Goal: Information Seeking & Learning: Find specific fact

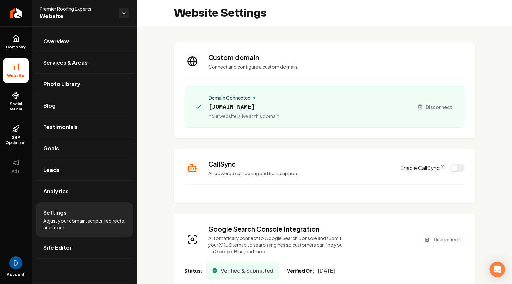
scroll to position [99, 0]
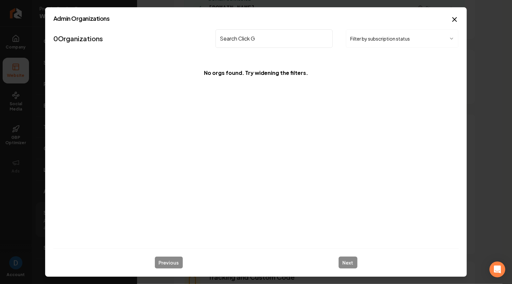
type input "Search Click"
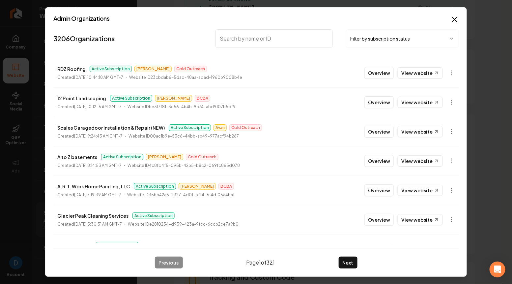
paste input "wiscon"
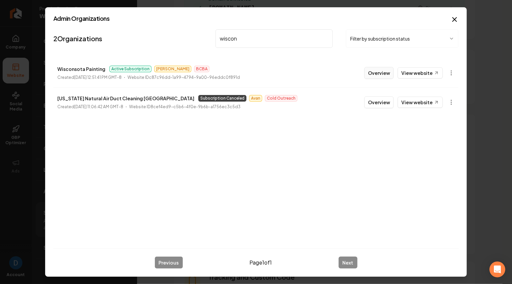
type input "wiscon"
click at [372, 70] on button "Overview" at bounding box center [378, 73] width 29 height 12
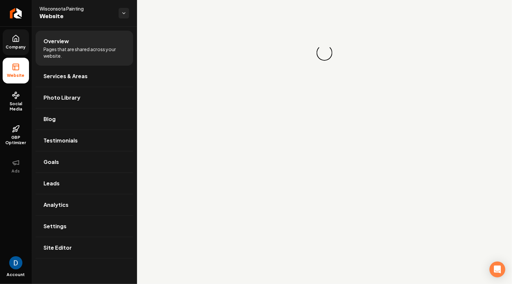
click at [20, 46] on span "Company" at bounding box center [15, 46] width 25 height 5
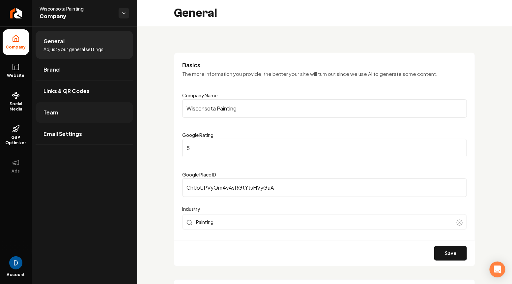
click at [72, 107] on link "Team" at bounding box center [85, 112] width 98 height 21
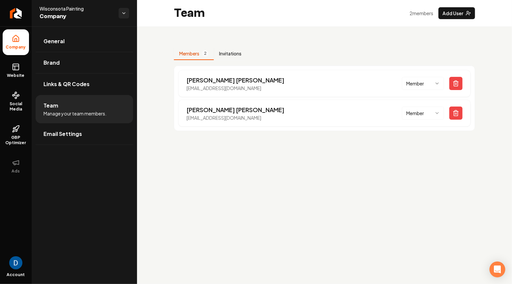
click at [230, 51] on button "Invitations" at bounding box center [230, 53] width 33 height 13
click at [200, 53] on button "Members 2" at bounding box center [194, 53] width 40 height 13
click at [16, 65] on icon at bounding box center [16, 67] width 8 height 8
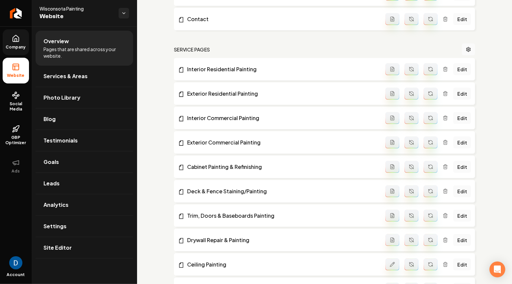
scroll to position [136, 0]
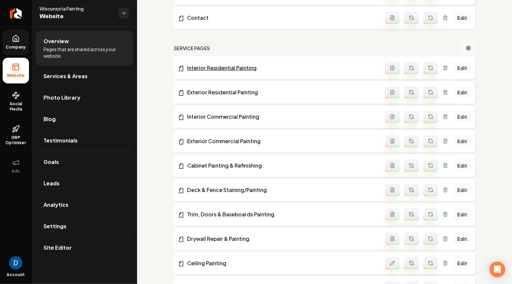
click at [209, 67] on link "Interior Residential Painting" at bounding box center [282, 68] width 208 height 8
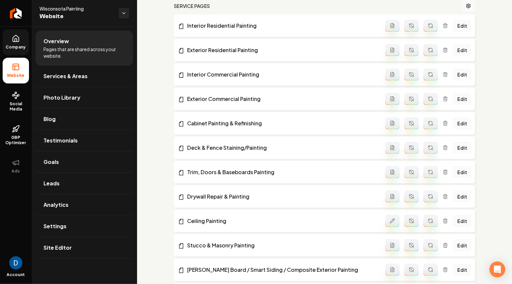
scroll to position [0, 0]
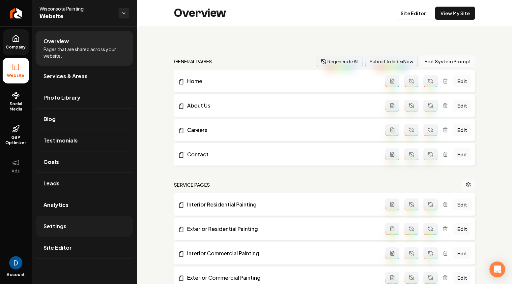
click at [70, 226] on link "Settings" at bounding box center [85, 226] width 98 height 21
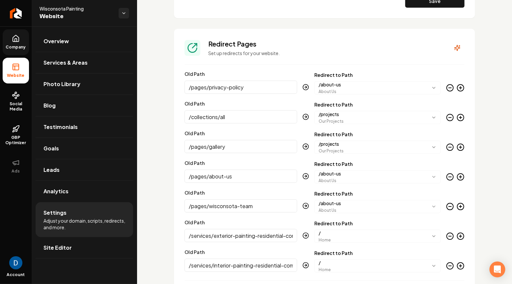
scroll to position [790, 0]
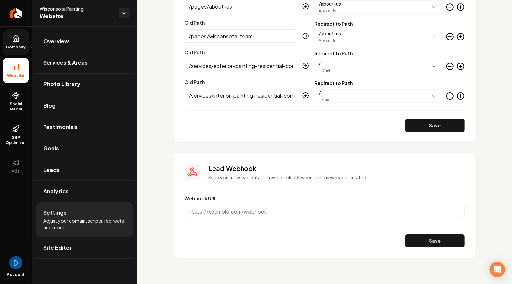
click at [237, 215] on input "Webhook URL" at bounding box center [325, 211] width 280 height 13
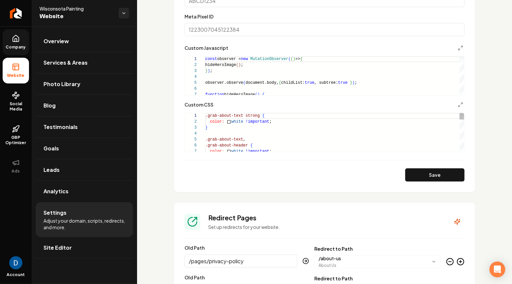
scroll to position [430, 0]
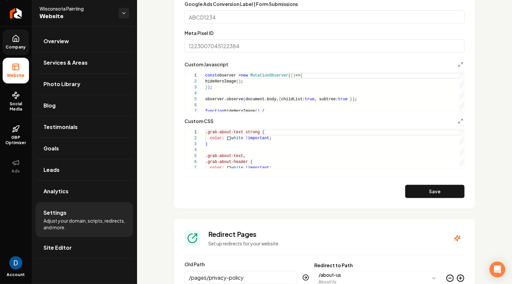
click at [70, 7] on span "Wisconsota Painting" at bounding box center [77, 8] width 74 height 7
copy span "Wisconsota Painting"
click at [82, 39] on link "Overview" at bounding box center [85, 41] width 98 height 21
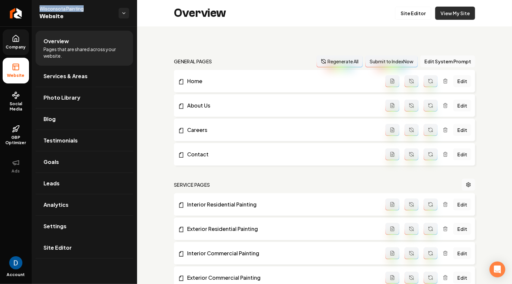
click at [461, 14] on link "View My Site" at bounding box center [455, 13] width 40 height 13
click at [16, 42] on icon at bounding box center [16, 39] width 8 height 8
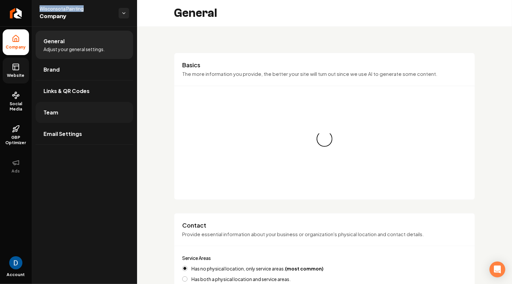
click at [73, 112] on link "Team" at bounding box center [85, 112] width 98 height 21
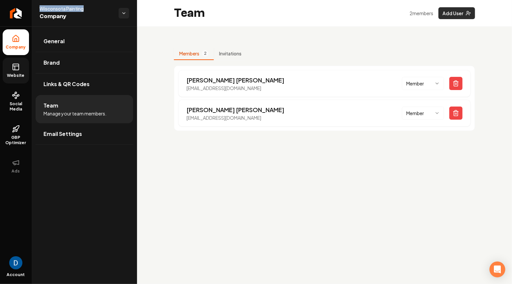
click at [447, 14] on button "Add User" at bounding box center [457, 13] width 37 height 12
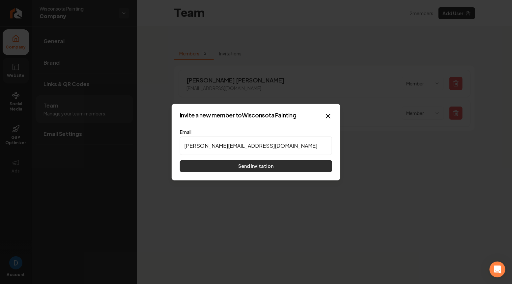
type input "[PERSON_NAME][EMAIL_ADDRESS][DOMAIN_NAME]"
click at [263, 163] on button "Send Invitation" at bounding box center [256, 166] width 152 height 12
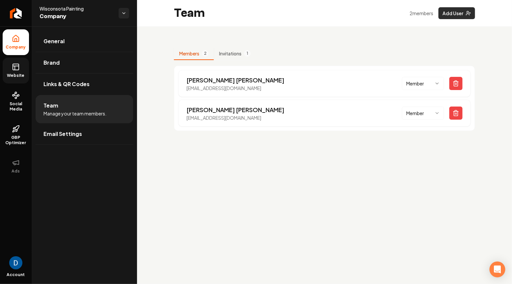
click at [464, 10] on button "Add User" at bounding box center [457, 13] width 37 height 12
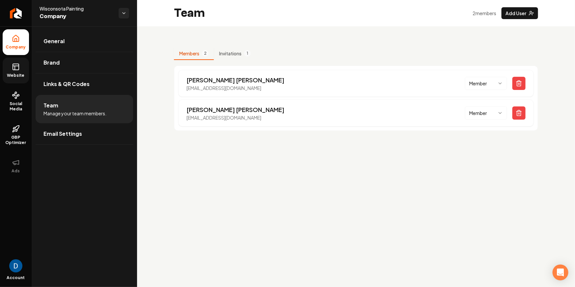
click at [73, 12] on span "Company" at bounding box center [77, 16] width 74 height 9
click at [72, 10] on span "Wisconsota Painting" at bounding box center [77, 8] width 74 height 7
copy span "Wisconsota Painting"
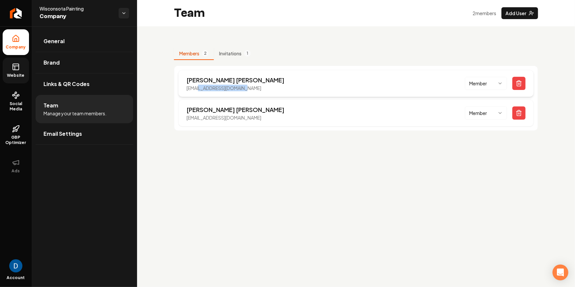
drag, startPoint x: 200, startPoint y: 88, endPoint x: 239, endPoint y: 93, distance: 39.8
click at [244, 89] on p "[EMAIL_ADDRESS][DOMAIN_NAME]" at bounding box center [236, 88] width 98 height 7
drag, startPoint x: 253, startPoint y: 85, endPoint x: 200, endPoint y: 89, distance: 53.2
click at [200, 89] on div "Michael Lin info@searchclickgrow.com Member" at bounding box center [356, 83] width 356 height 27
copy p "searchclickgrow.com"
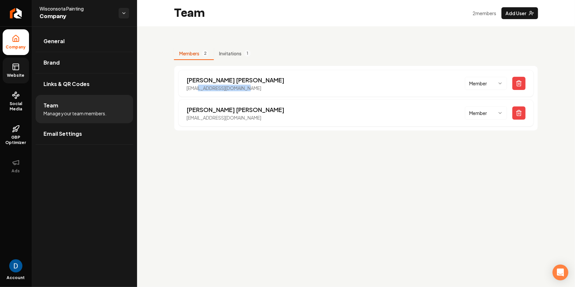
click at [67, 7] on span "Wisconsota Painting" at bounding box center [77, 8] width 74 height 7
copy span "Wisconsota Painting"
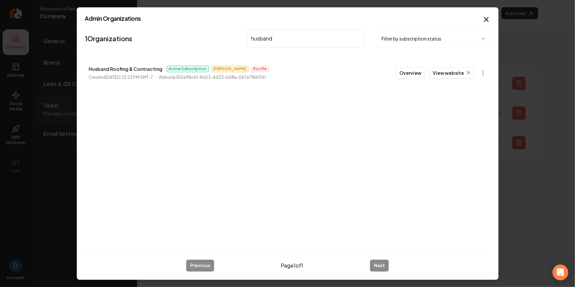
click at [147, 70] on p "Husband Roofing & Contracting" at bounding box center [126, 69] width 74 height 8
copy p "Husband Roofing & Contracting"
click at [277, 36] on input "husband" at bounding box center [305, 38] width 117 height 18
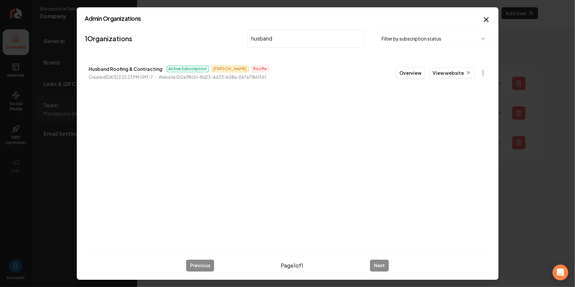
click at [277, 36] on input "husband" at bounding box center [305, 38] width 117 height 18
paste input "24hr"
click at [453, 76] on link "View website" at bounding box center [451, 72] width 45 height 11
click at [287, 38] on input "24hr" at bounding box center [305, 38] width 117 height 18
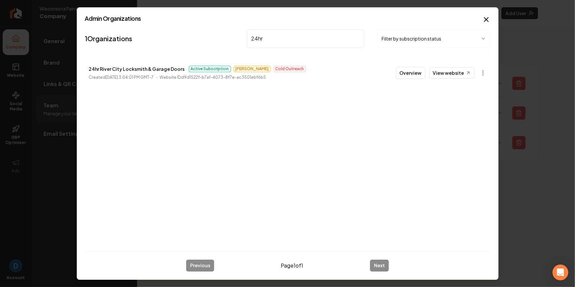
click at [287, 38] on input "24hr" at bounding box center [305, 38] width 117 height 18
paste input "Wisconsota Painting"
type input "Wisconsota Painting"
click at [460, 70] on link "View website" at bounding box center [451, 72] width 45 height 11
